Goal: Task Accomplishment & Management: Complete application form

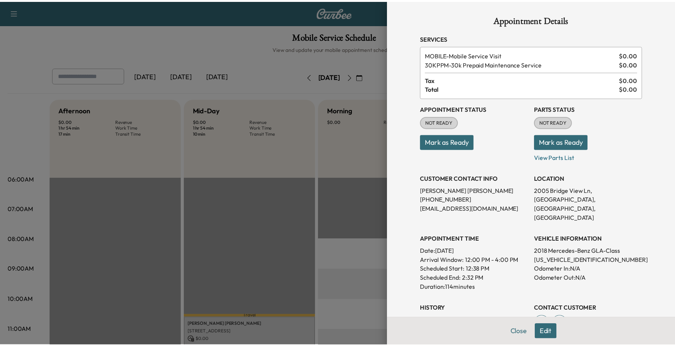
scroll to position [189, 0]
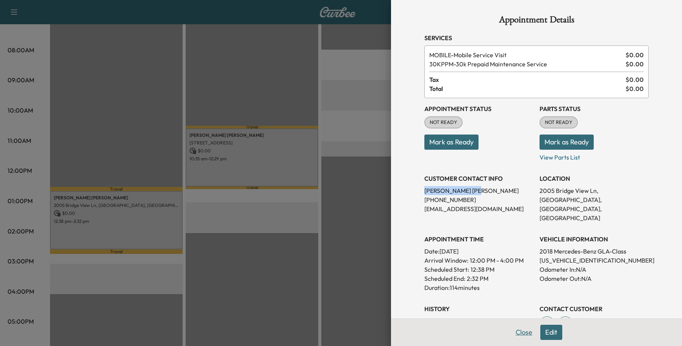
click at [514, 333] on button "Close" at bounding box center [524, 332] width 27 height 15
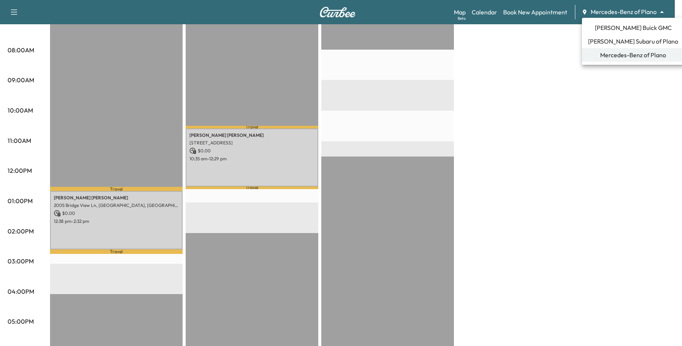
click at [592, 42] on li "[PERSON_NAME] Subaru of Plano" at bounding box center [633, 41] width 102 height 14
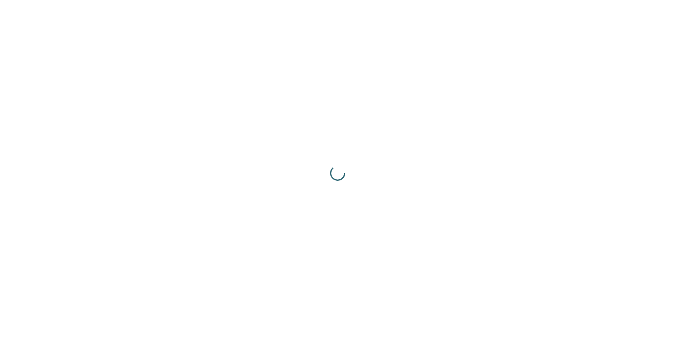
scroll to position [0, 0]
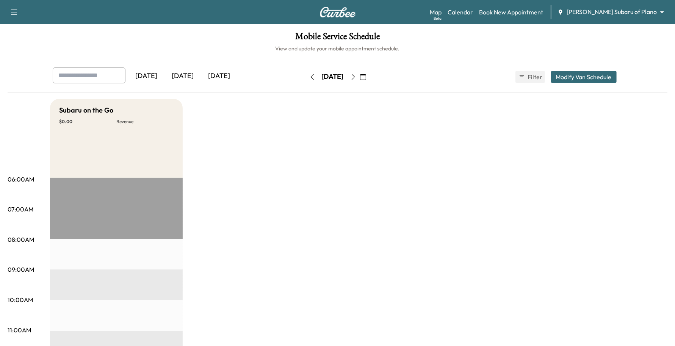
click at [543, 13] on link "Book New Appointment" at bounding box center [511, 12] width 64 height 9
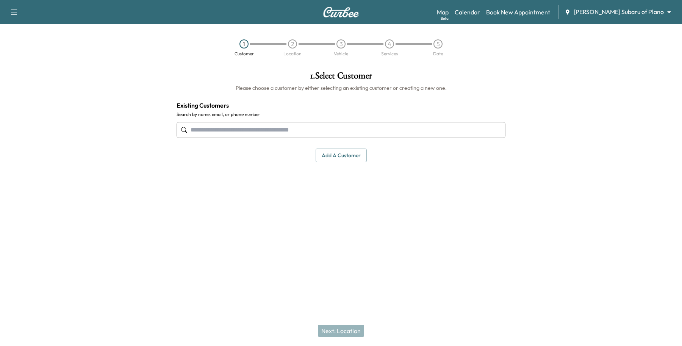
click at [255, 126] on input "text" at bounding box center [341, 130] width 329 height 16
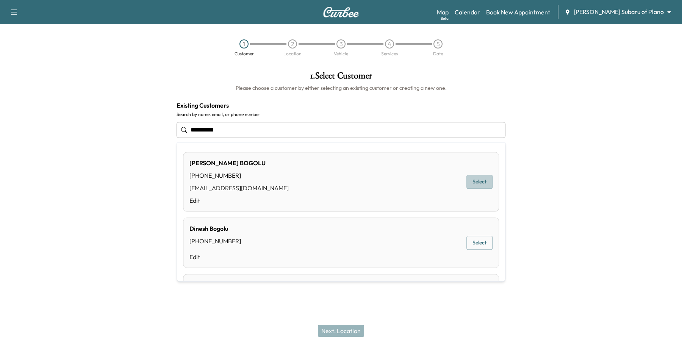
click at [482, 177] on button "Select" at bounding box center [479, 182] width 26 height 14
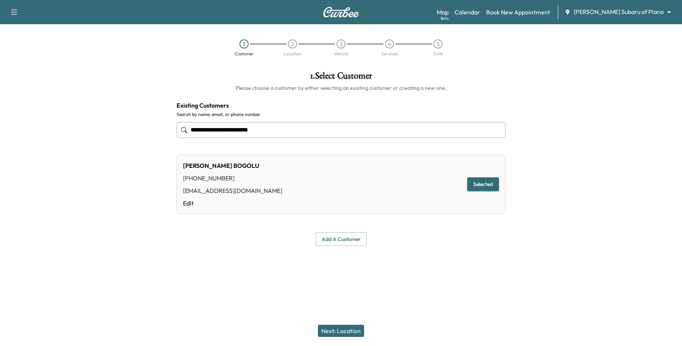
type input "**********"
click at [346, 325] on button "Next: Location" at bounding box center [341, 331] width 46 height 12
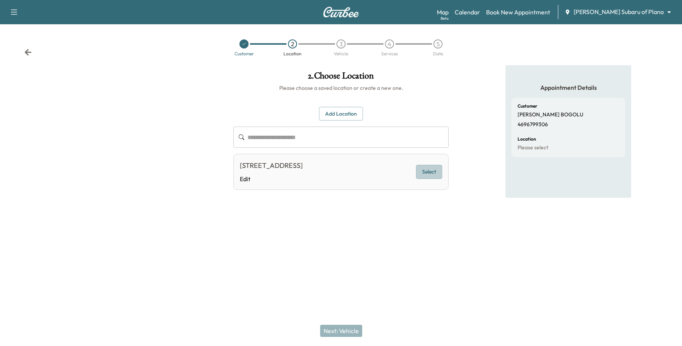
click at [428, 168] on button "Select" at bounding box center [429, 172] width 26 height 14
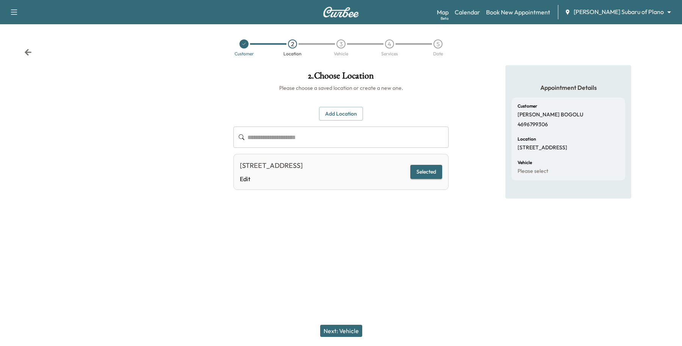
click at [338, 333] on button "Next: Vehicle" at bounding box center [341, 331] width 42 height 12
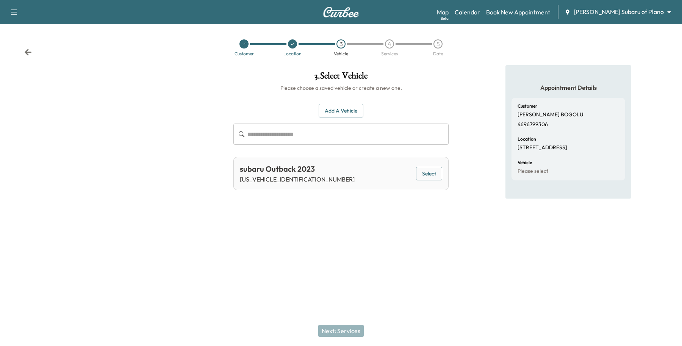
click at [432, 176] on button "Select" at bounding box center [429, 174] width 26 height 14
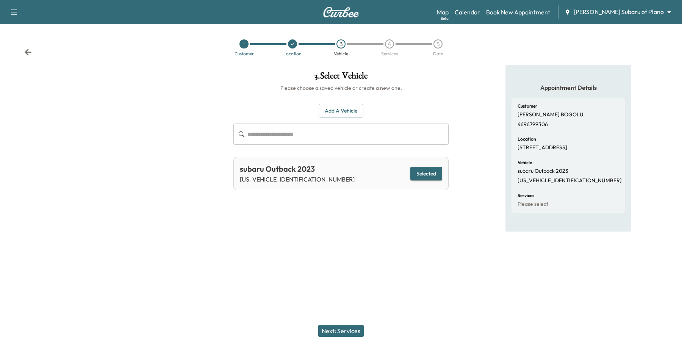
click at [336, 331] on button "Next: Services" at bounding box center [340, 331] width 45 height 12
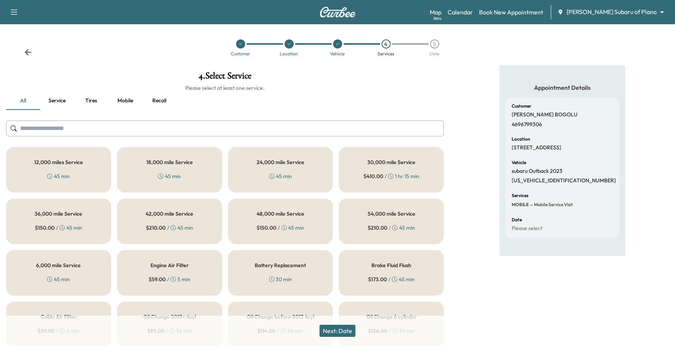
click at [271, 168] on div "24,000 mile Service 45 min" at bounding box center [280, 169] width 105 height 45
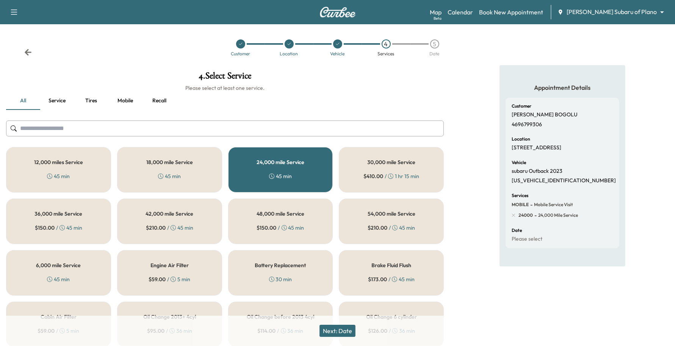
click at [353, 329] on button "Next: Date" at bounding box center [337, 331] width 36 height 12
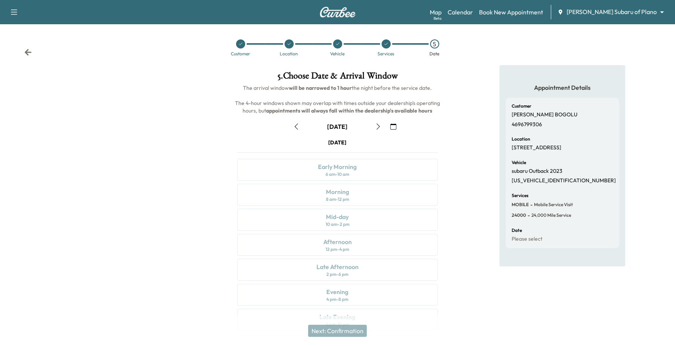
click at [389, 123] on button "button" at bounding box center [393, 126] width 13 height 12
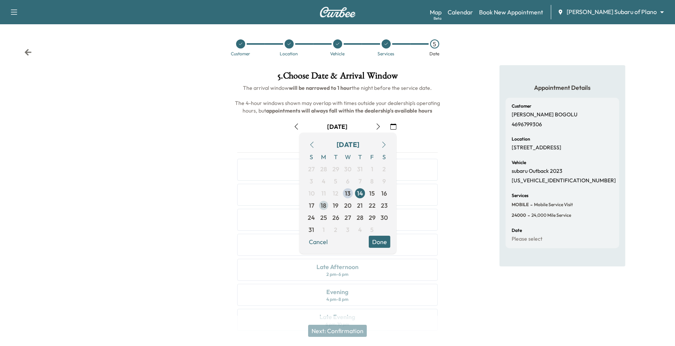
click at [327, 205] on span "18" at bounding box center [323, 205] width 12 height 12
click at [377, 243] on button "Done" at bounding box center [380, 242] width 22 height 12
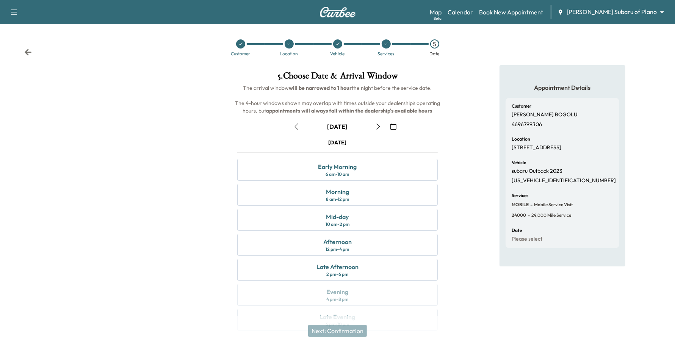
click at [281, 44] on div at bounding box center [274, 44] width 18 height 2
click at [523, 158] on div "Customer [PERSON_NAME] [PERSON_NAME] 4696799306 Location [STREET_ADDRESS] Vehic…" at bounding box center [562, 173] width 114 height 150
click at [295, 42] on div at bounding box center [289, 43] width 48 height 9
click at [290, 44] on icon at bounding box center [289, 44] width 3 height 2
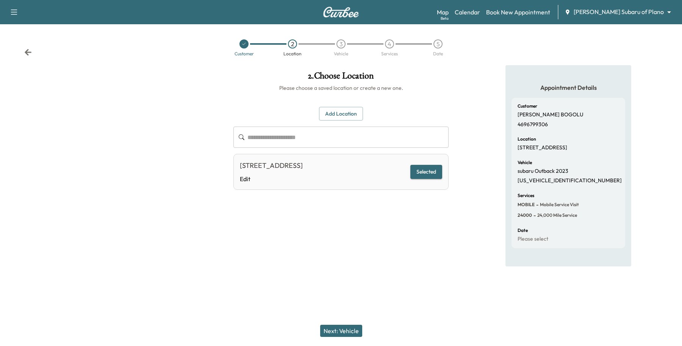
click at [340, 334] on button "Next: Vehicle" at bounding box center [341, 331] width 42 height 12
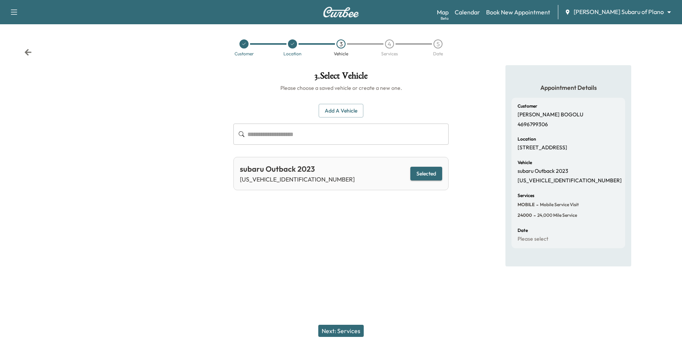
click at [358, 325] on button "Next: Services" at bounding box center [340, 331] width 45 height 12
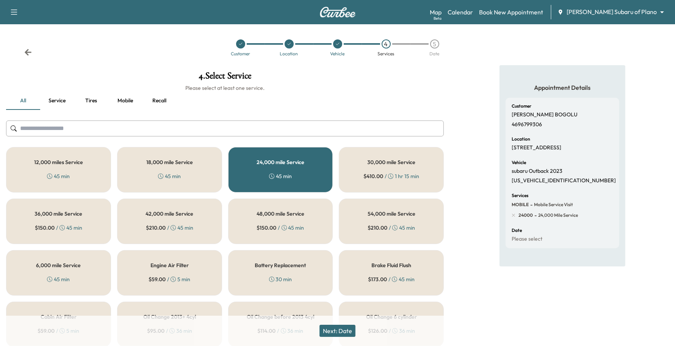
click at [356, 324] on div "Next: Date" at bounding box center [337, 331] width 675 height 30
click at [355, 327] on button "Next: Date" at bounding box center [337, 331] width 36 height 12
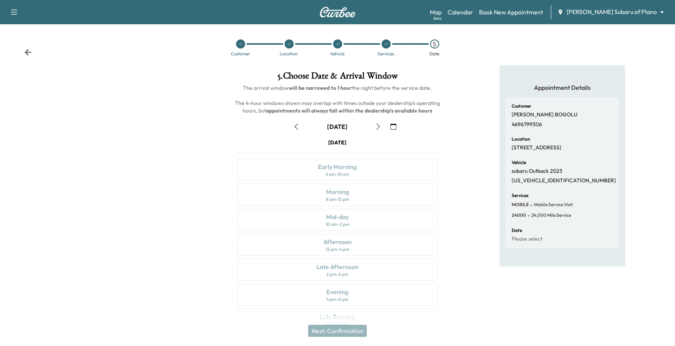
click at [389, 124] on button "button" at bounding box center [393, 126] width 13 height 12
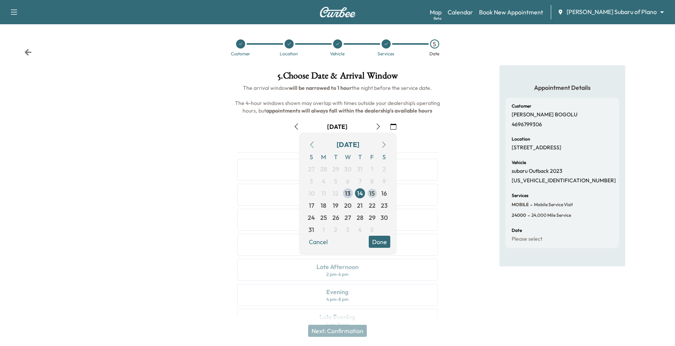
click at [375, 190] on span "15" at bounding box center [372, 193] width 12 height 12
click at [475, 138] on div "Appointment Details Customer [PERSON_NAME] [PERSON_NAME] 4696799306 Location [S…" at bounding box center [562, 202] width 225 height 275
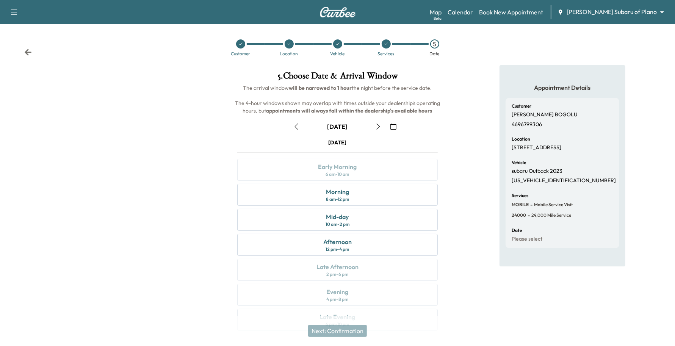
click at [294, 124] on icon "button" at bounding box center [296, 127] width 6 height 6
click at [391, 128] on icon "button" at bounding box center [393, 127] width 6 height 6
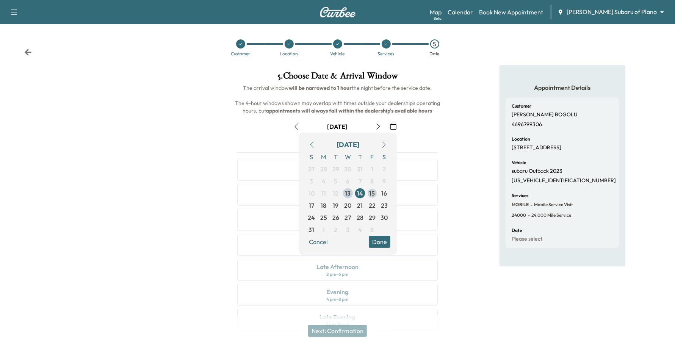
click at [374, 192] on span "15" at bounding box center [372, 193] width 6 height 9
click at [374, 243] on button "Done" at bounding box center [380, 242] width 22 height 12
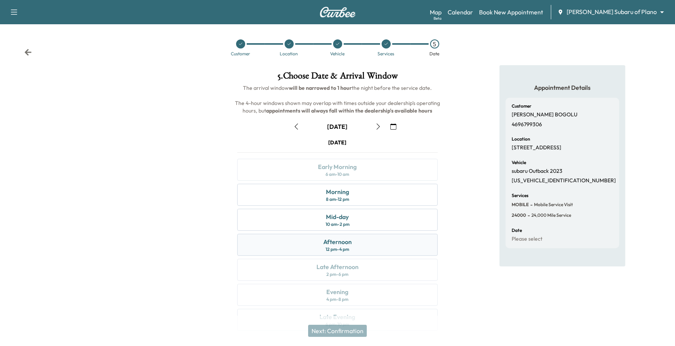
click at [341, 243] on div "Afternoon" at bounding box center [337, 241] width 28 height 9
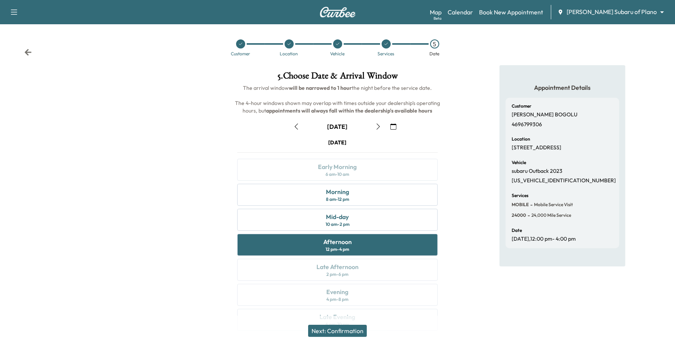
click at [335, 334] on button "Next: Confirmation" at bounding box center [337, 331] width 59 height 12
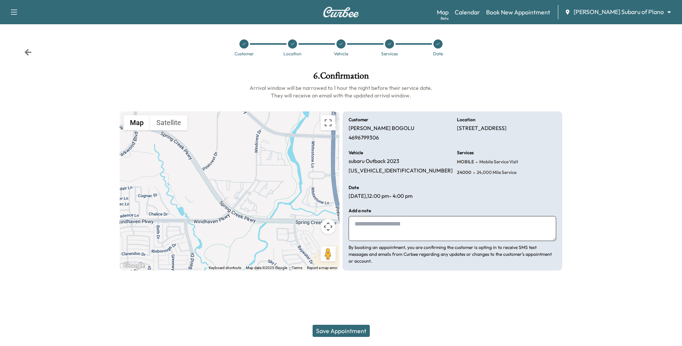
click at [336, 334] on button "Save Appointment" at bounding box center [341, 331] width 57 height 12
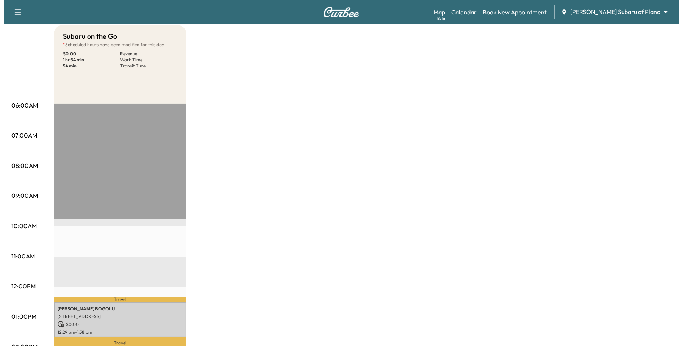
scroll to position [189, 0]
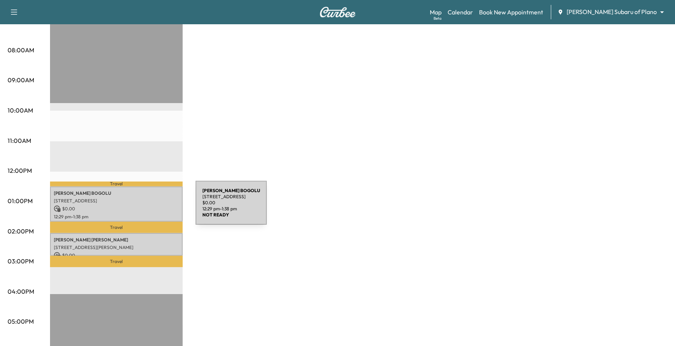
click at [139, 206] on p "$ 0.00" at bounding box center [116, 208] width 125 height 7
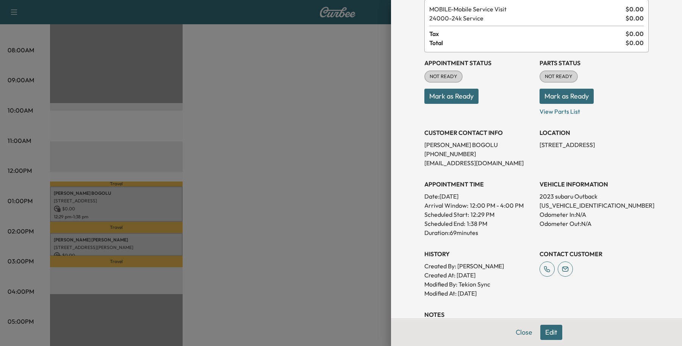
scroll to position [136, 0]
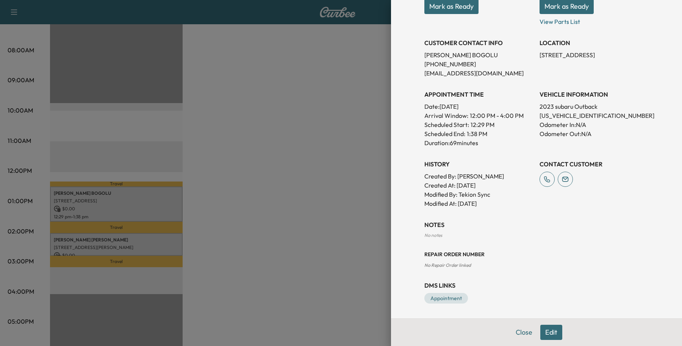
click at [541, 328] on button "Edit" at bounding box center [551, 332] width 22 height 15
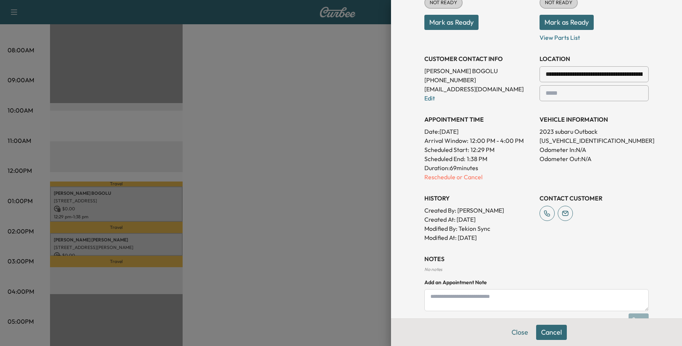
scroll to position [152, 0]
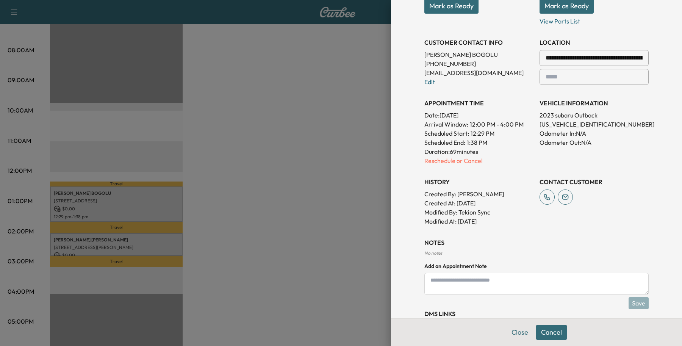
click at [542, 275] on textarea at bounding box center [536, 284] width 224 height 22
type textarea "********"
click at [628, 299] on button "Save" at bounding box center [638, 303] width 20 height 12
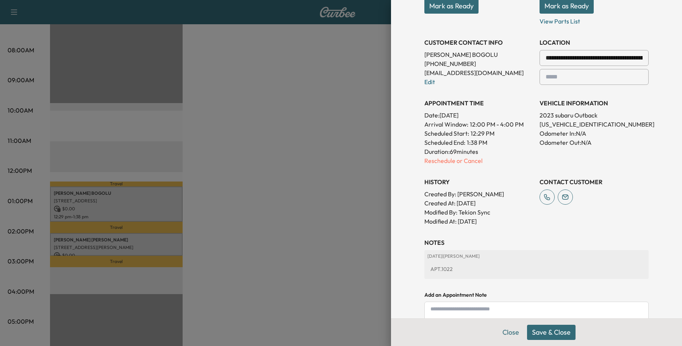
click at [480, 300] on div "NOTES [DATE] | [PERSON_NAME] APT.1022 Add an Appointment Note Save" at bounding box center [536, 282] width 224 height 88
click at [477, 305] on textarea at bounding box center [536, 313] width 224 height 22
type textarea "**********"
click at [559, 328] on button "Save & Close" at bounding box center [551, 332] width 48 height 15
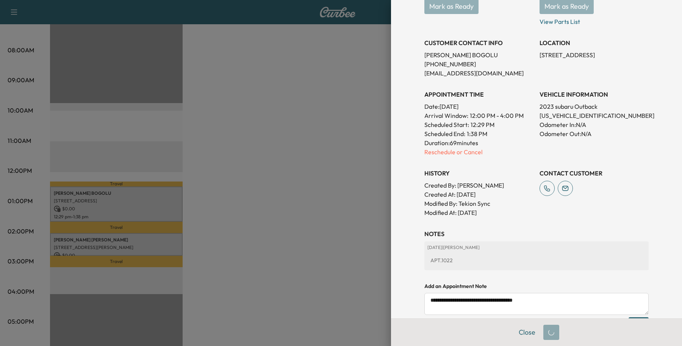
scroll to position [0, 0]
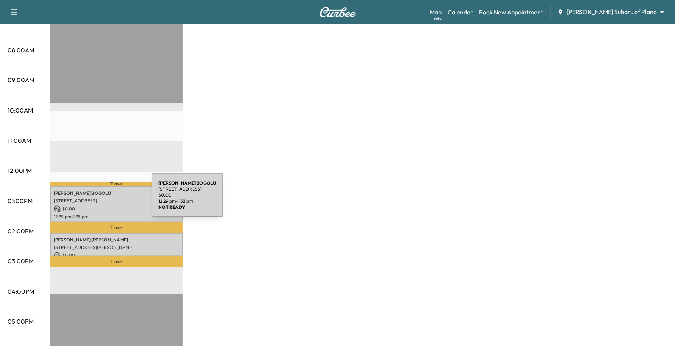
click at [95, 200] on p "[STREET_ADDRESS]" at bounding box center [116, 201] width 125 height 6
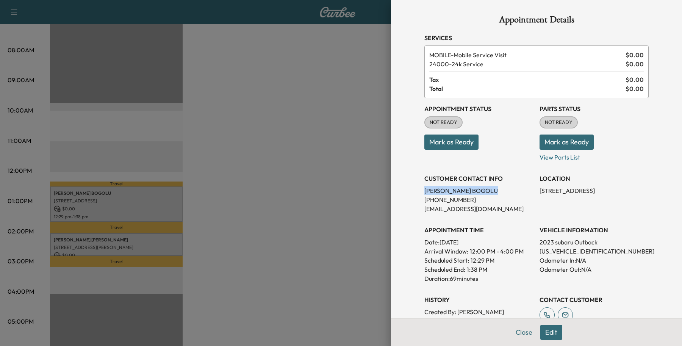
drag, startPoint x: 519, startPoint y: 188, endPoint x: 389, endPoint y: 188, distance: 130.7
click at [391, 188] on div "Appointment Details Services MOBILE - Mobile Service Visit $ 0.00 24000 - 24k S…" at bounding box center [536, 173] width 291 height 346
copy p "[PERSON_NAME] [PERSON_NAME]"
